Goal: Information Seeking & Learning: Learn about a topic

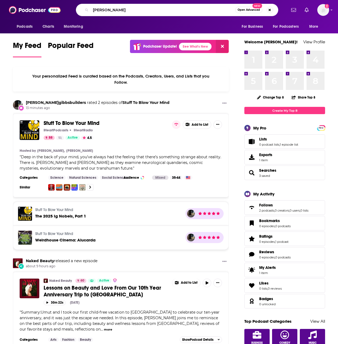
type input "[PERSON_NAME]"
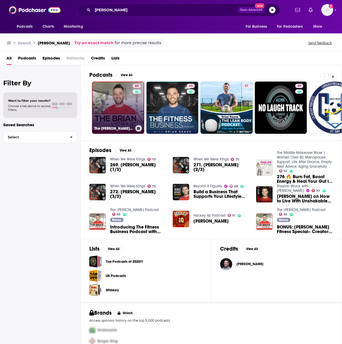
click at [109, 112] on link "65 The [PERSON_NAME] Podcast" at bounding box center [118, 108] width 52 height 52
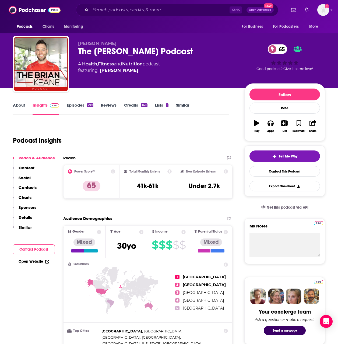
click at [72, 105] on link "Episodes 799" at bounding box center [80, 108] width 27 height 12
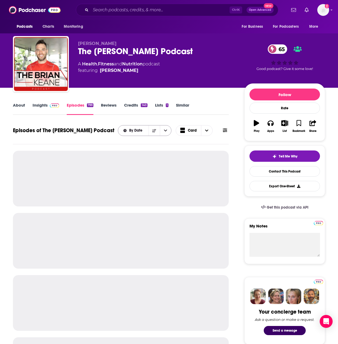
click at [166, 129] on icon "open menu" at bounding box center [165, 131] width 3 height 4
click at [149, 147] on div "By Rating" at bounding box center [145, 149] width 54 height 9
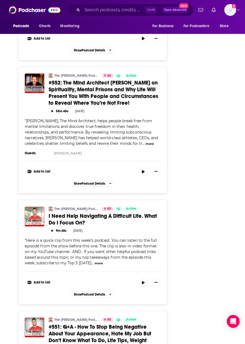
scroll to position [1264, 0]
